Goal: Information Seeking & Learning: Learn about a topic

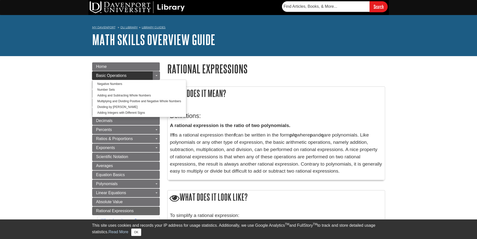
click at [143, 77] on link "Basic Operations" at bounding box center [126, 75] width 68 height 9
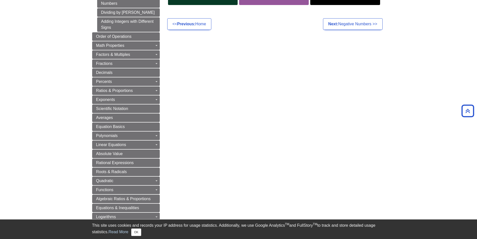
scroll to position [75, 0]
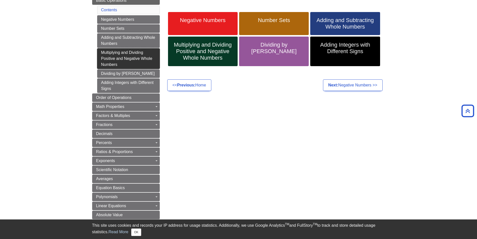
click at [111, 56] on link "Multiplying and Dividing Positive and Negative Whole Numbers" at bounding box center [128, 58] width 63 height 21
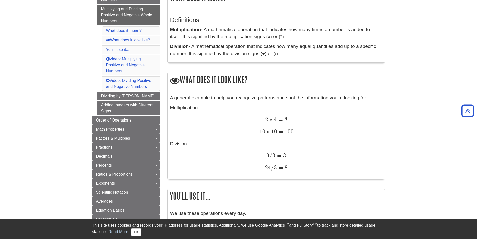
scroll to position [125, 0]
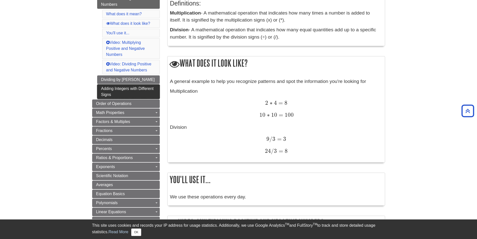
click at [146, 96] on link "Adding Integers with Different Signs" at bounding box center [128, 91] width 63 height 15
